Goal: Obtain resource: Download file/media

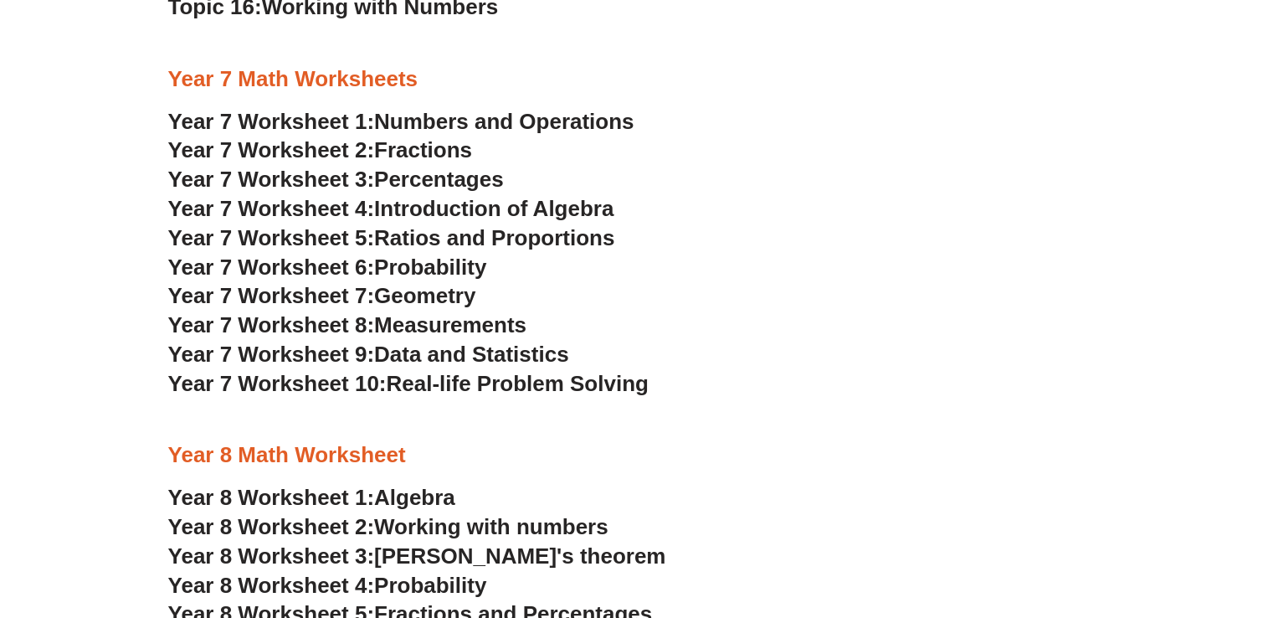
scroll to position [4394, 0]
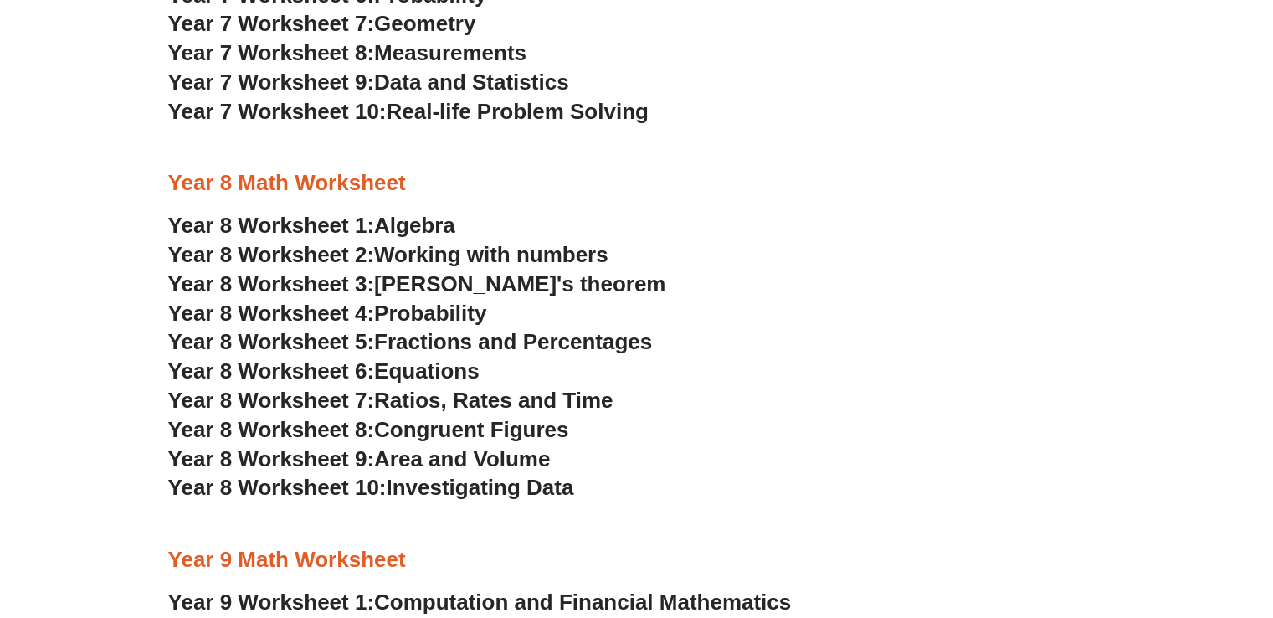
click at [346, 223] on span "Year 8 Worksheet 1:" at bounding box center [271, 225] width 207 height 25
click at [339, 252] on span "Year 8 Worksheet 2:" at bounding box center [271, 254] width 207 height 25
click at [419, 222] on span "Algebra" at bounding box center [414, 225] width 81 height 25
click at [429, 341] on span "Fractions and Percentages" at bounding box center [513, 341] width 278 height 25
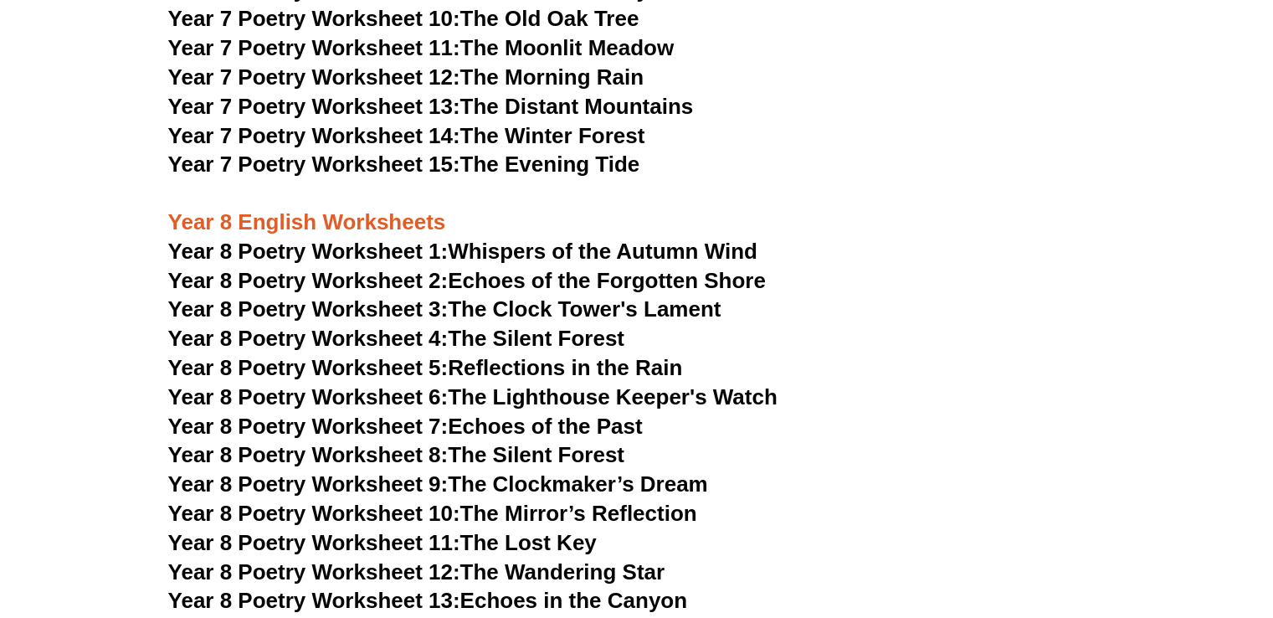
scroll to position [10083, 0]
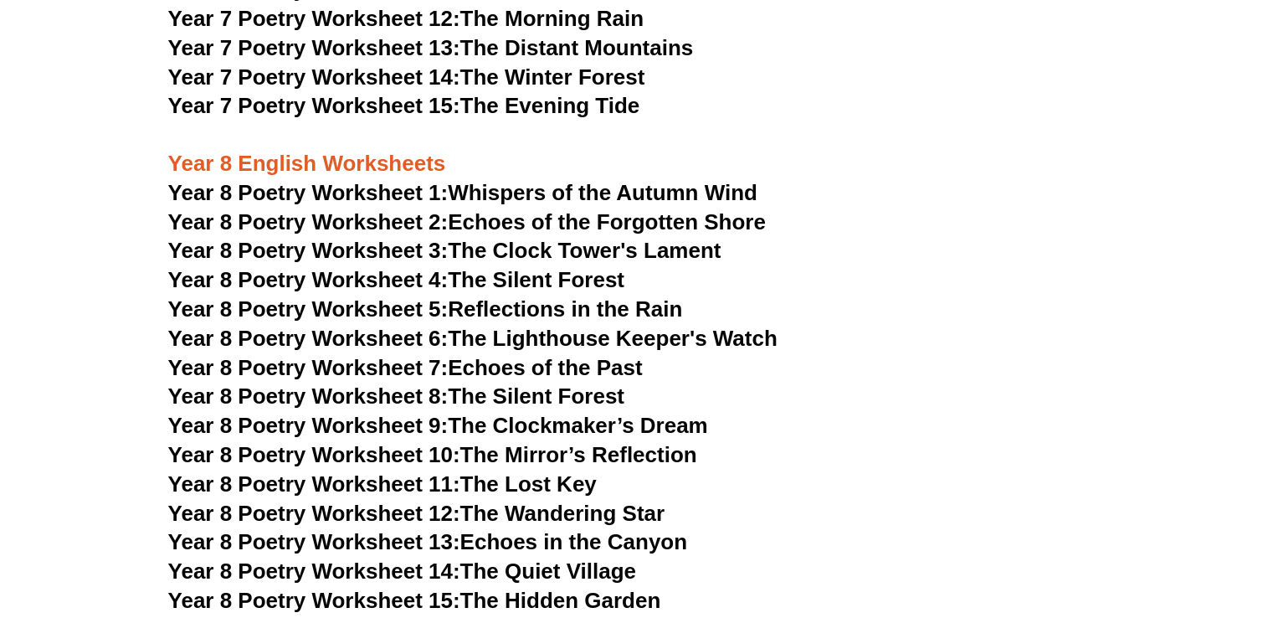
click at [316, 383] on span "Year 8 Poetry Worksheet 8:" at bounding box center [308, 395] width 280 height 25
click at [366, 355] on span "Year 8 Poetry Worksheet 7:" at bounding box center [308, 367] width 280 height 25
click at [495, 383] on link "Year 8 Poetry Worksheet 8: The Silent Forest" at bounding box center [396, 395] width 456 height 25
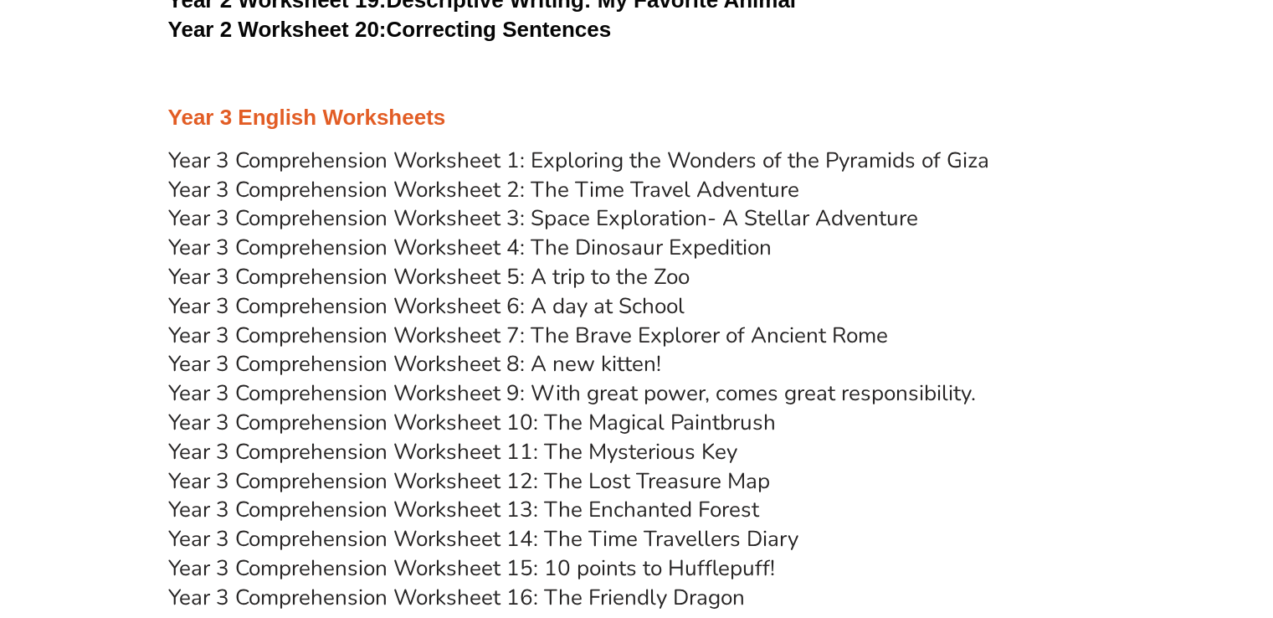
scroll to position [6936, 0]
